Goal: Transaction & Acquisition: Purchase product/service

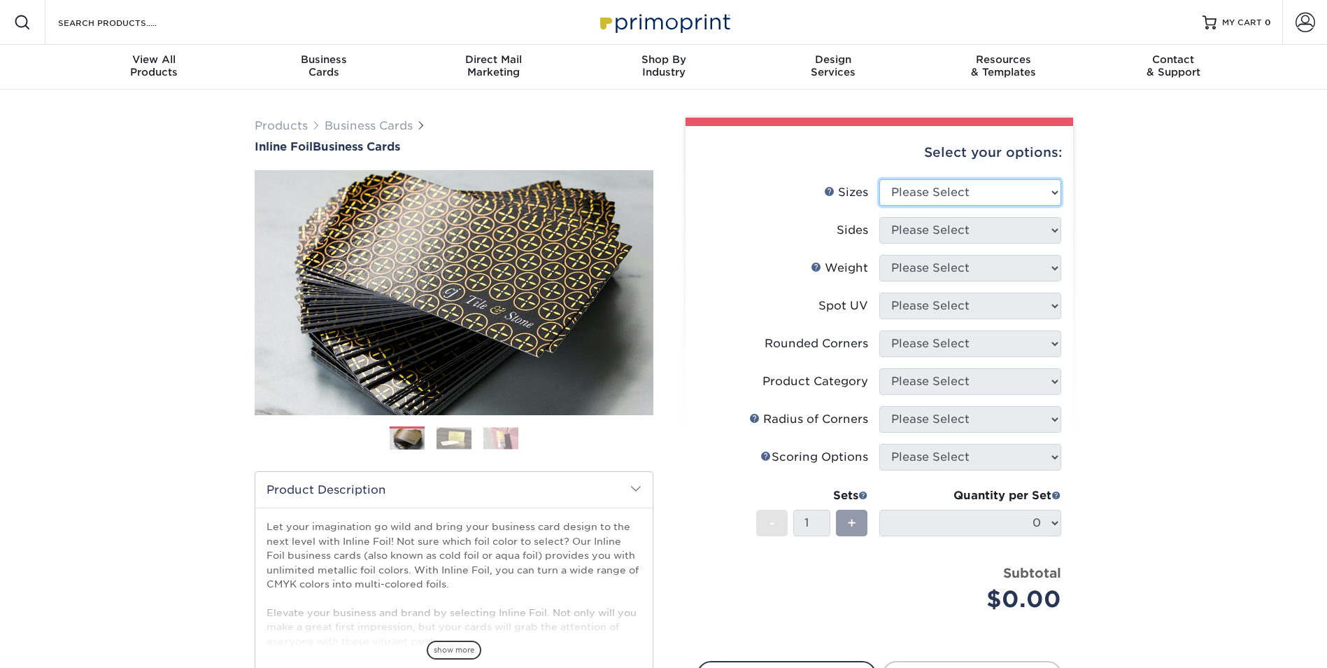
click at [973, 195] on select "Please Select 1.5" x 3.5" - Mini 1.75" x 3.5" - Mini 2" x 2" - Square 2" x 3" -…" at bounding box center [971, 192] width 182 height 27
select select "2.50x2.50"
click at [880, 179] on select "Please Select 1.5" x 3.5" - Mini 1.75" x 3.5" - Mini 2" x 2" - Square 2" x 3" -…" at bounding box center [971, 192] width 182 height 27
click at [940, 223] on select "Please Select Print Both Sides - Foil Back Only Print Both Sides - Foil Both Si…" at bounding box center [971, 230] width 182 height 27
select select "34527644-b4fd-4ffb-9092-1318eefcd9d9"
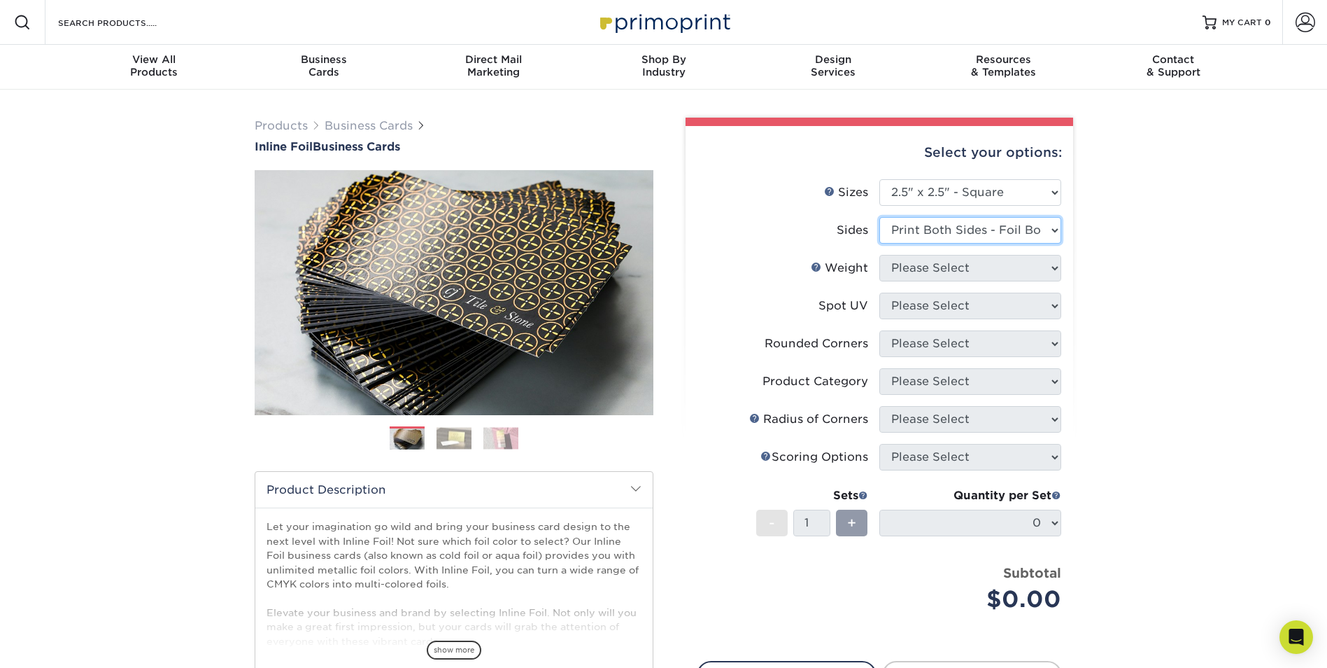
click at [880, 217] on select "Please Select Print Both Sides - Foil Back Only Print Both Sides - Foil Both Si…" at bounding box center [971, 230] width 182 height 27
click at [933, 267] on select "Please Select 16PT" at bounding box center [971, 268] width 182 height 27
select select "16PT"
click at [880, 255] on select "Please Select 16PT" at bounding box center [971, 268] width 182 height 27
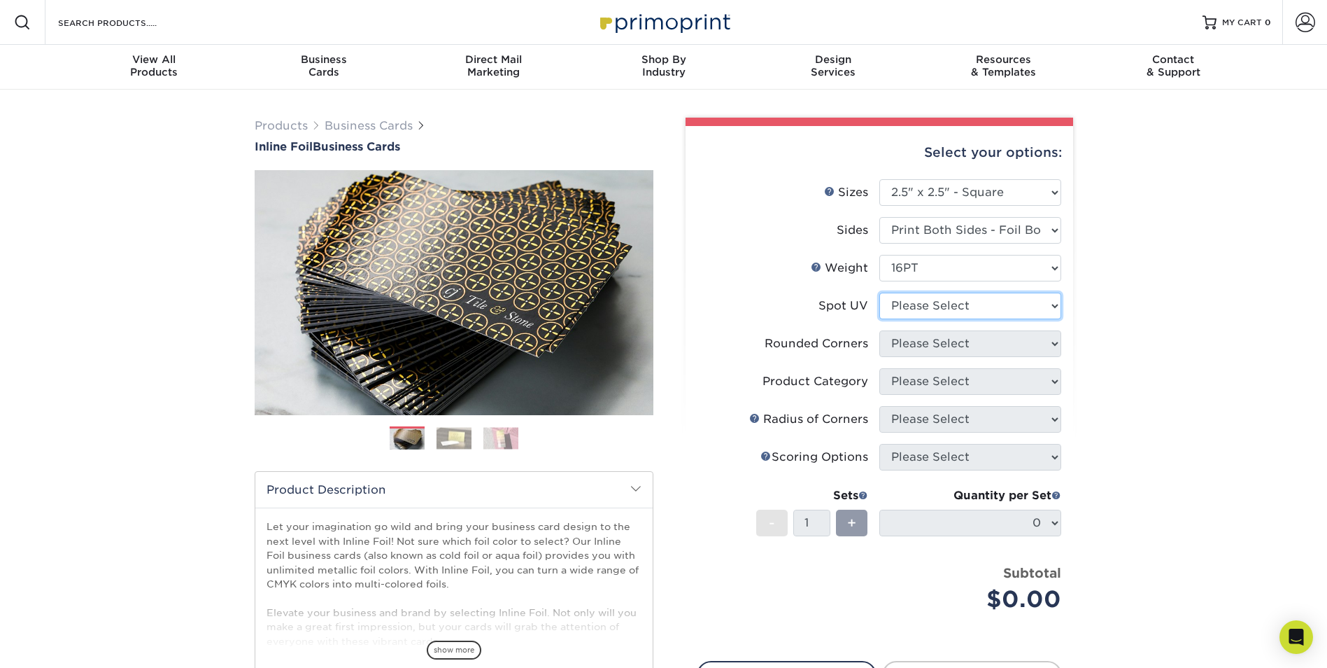
click at [927, 313] on select "Please Select No Spot UV Front and Back (Both Sides) Front Only Back Only" at bounding box center [971, 306] width 182 height 27
select select "0"
click at [880, 293] on select "Please Select No Spot UV Front and Back (Both Sides) Front Only Back Only" at bounding box center [971, 306] width 182 height 27
click at [921, 348] on select "Please Select Yes - Round 2 Corners Yes - Round 4 Corners No" at bounding box center [971, 343] width 182 height 27
select select "7672df9e-0e0a-464d-8e1f-920c575e4da3"
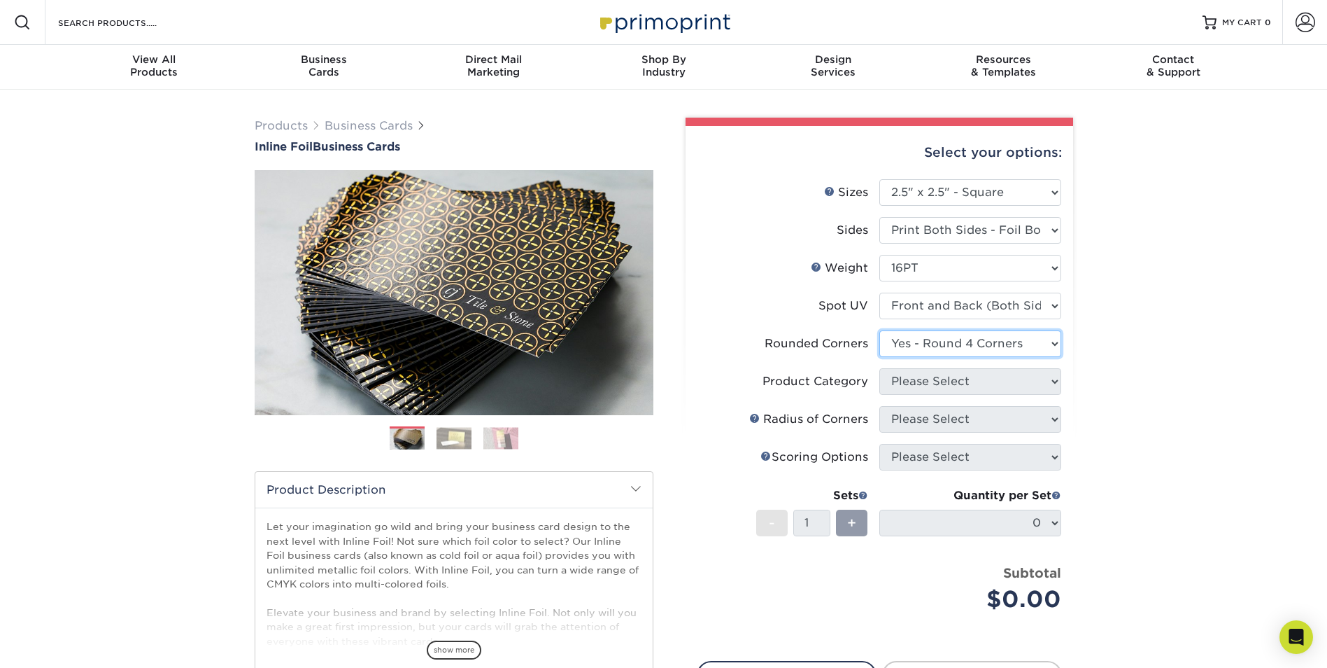
click at [880, 330] on select "Please Select Yes - Round 2 Corners Yes - Round 4 Corners No" at bounding box center [971, 343] width 182 height 27
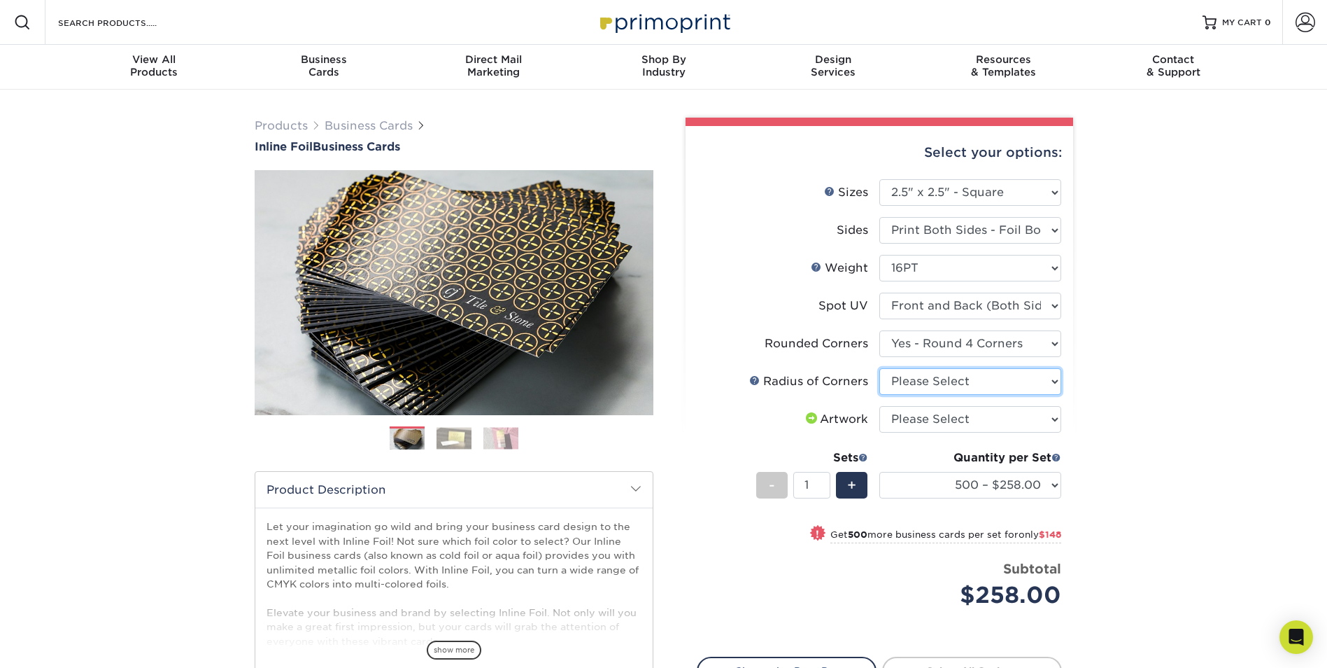
click at [921, 385] on select "Please Select Rounded 1/8" Rounded 1/4"" at bounding box center [971, 381] width 182 height 27
select select "479fbfe7-6a0c-4895-8c9a-81739b7486c9"
click at [880, 368] on select "Please Select Rounded 1/8" Rounded 1/4"" at bounding box center [971, 381] width 182 height 27
click at [924, 421] on select "Please Select I will upload files I need a design - $100" at bounding box center [971, 419] width 182 height 27
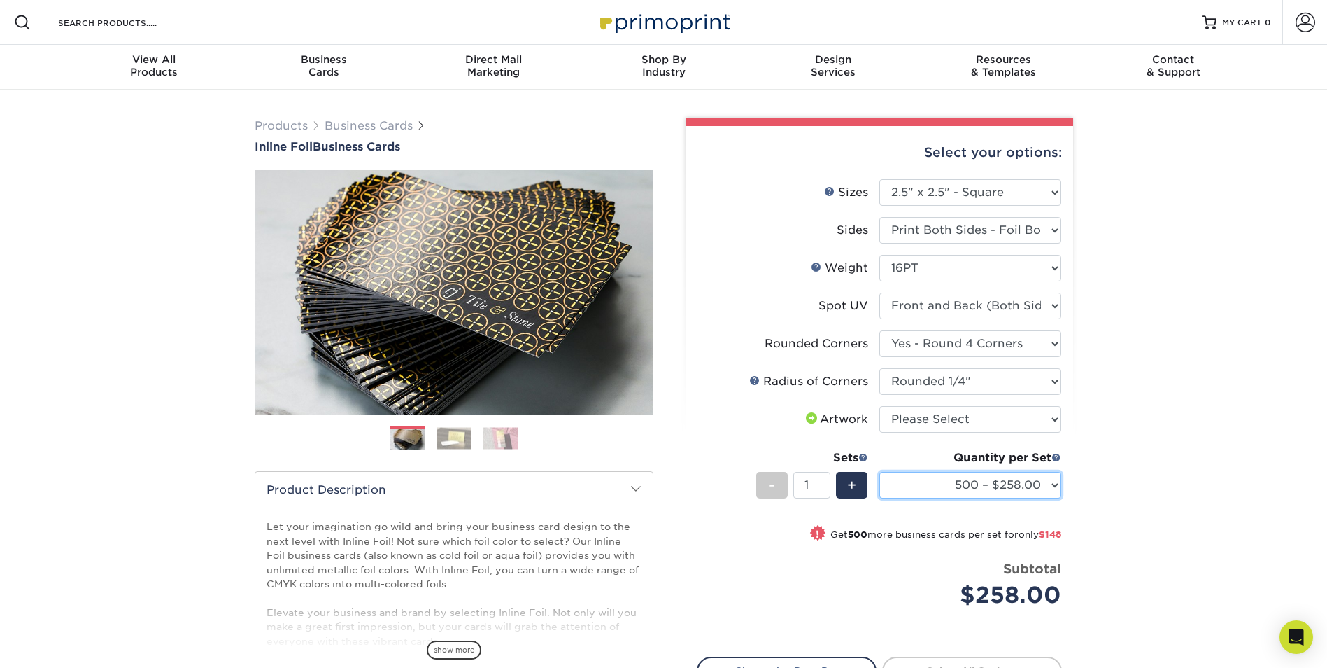
click at [938, 484] on select "500 – $258.00 1000 – $406.00 2500 – $645.00 5000 – $1059.00" at bounding box center [971, 485] width 182 height 27
click at [1079, 453] on div "Select your options: Sizes Help Sizes Please Select 1.5" x 3.5" - Mini -" at bounding box center [874, 458] width 420 height 680
